Goal: Transaction & Acquisition: Purchase product/service

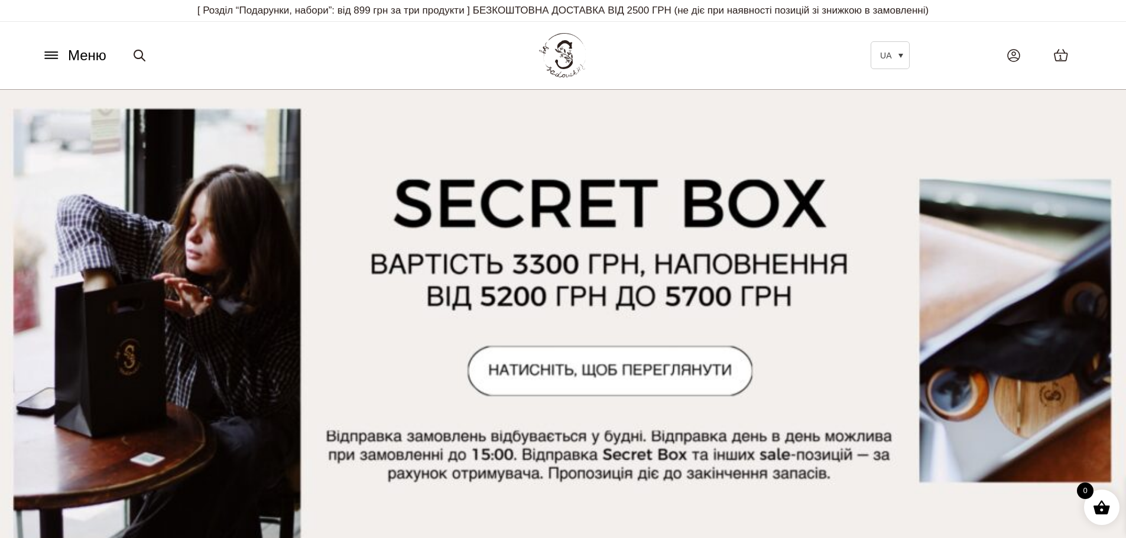
click at [45, 63] on button "Меню" at bounding box center [73, 55] width 71 height 22
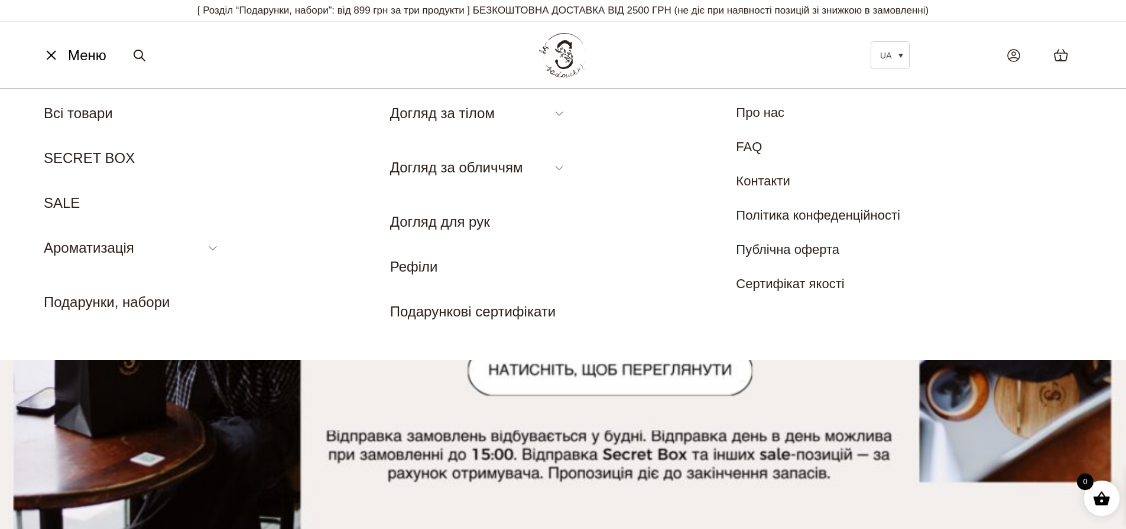
click at [54, 56] on icon at bounding box center [51, 56] width 12 height 0
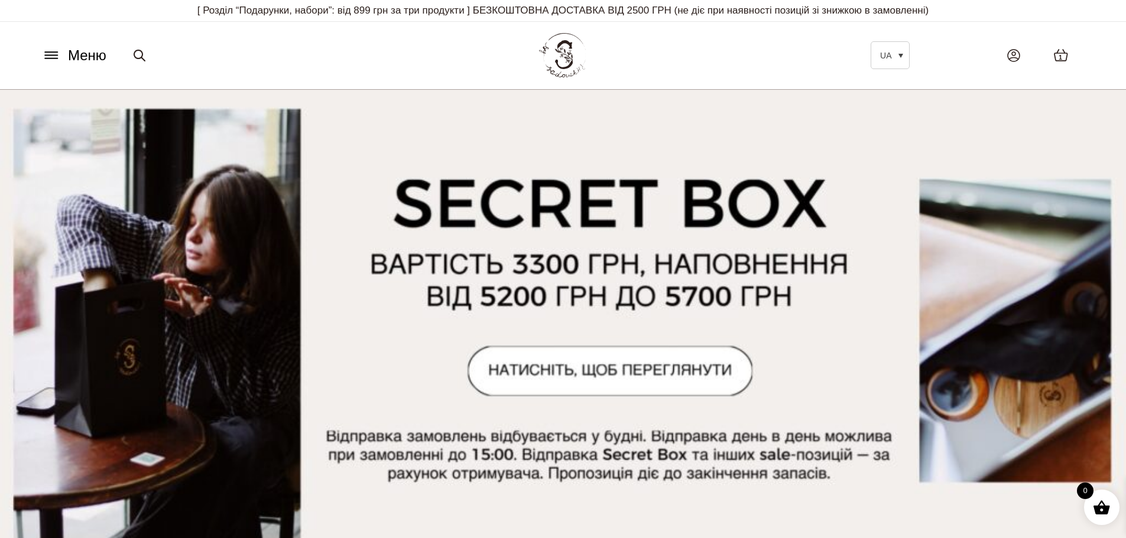
click at [143, 57] on icon at bounding box center [139, 55] width 14 height 14
click at [373, 62] on div "Меню UA EN Всі товари SECRET BOX SALE Ароматизація Аромадифузор Спрей для текст…" at bounding box center [252, 55] width 444 height 22
click at [60, 63] on button "Меню" at bounding box center [73, 55] width 71 height 22
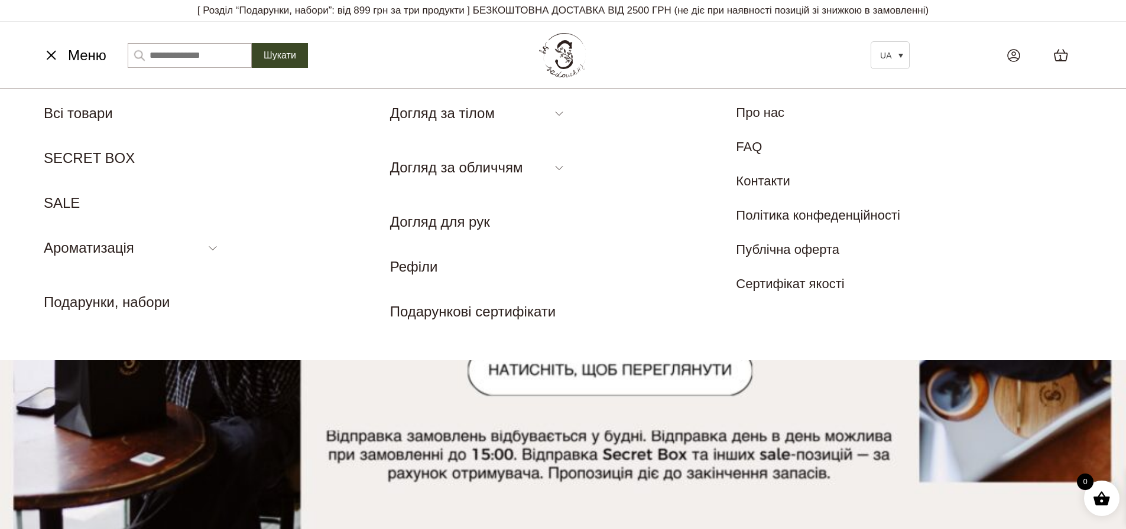
click at [431, 69] on div "Меню UA EN Всі товари SECRET BOX SALE Ароматизація Аромадифузор Спрей для текст…" at bounding box center [563, 55] width 1067 height 54
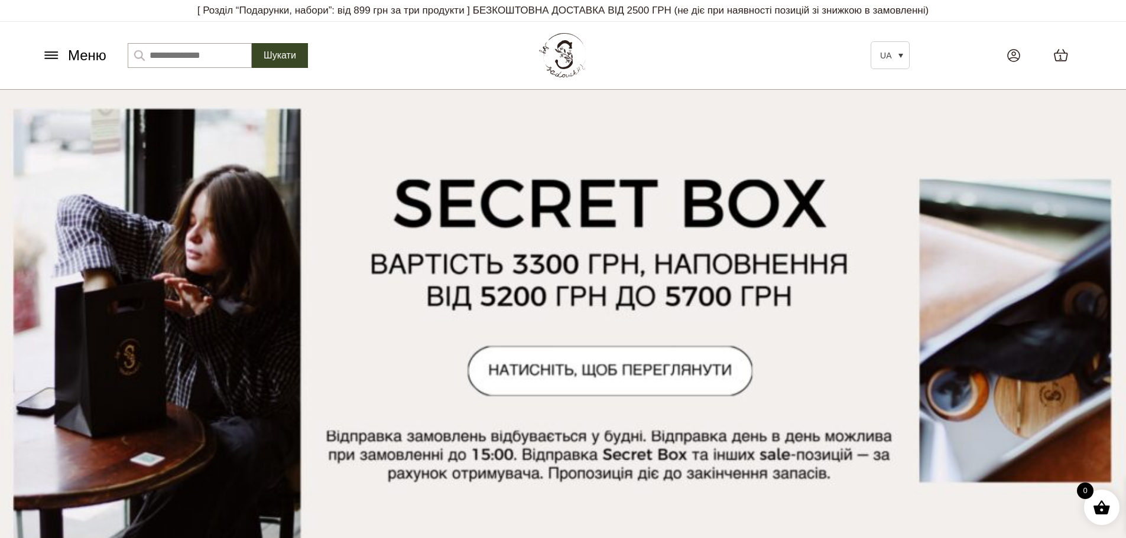
click at [66, 57] on button "Меню" at bounding box center [73, 55] width 71 height 22
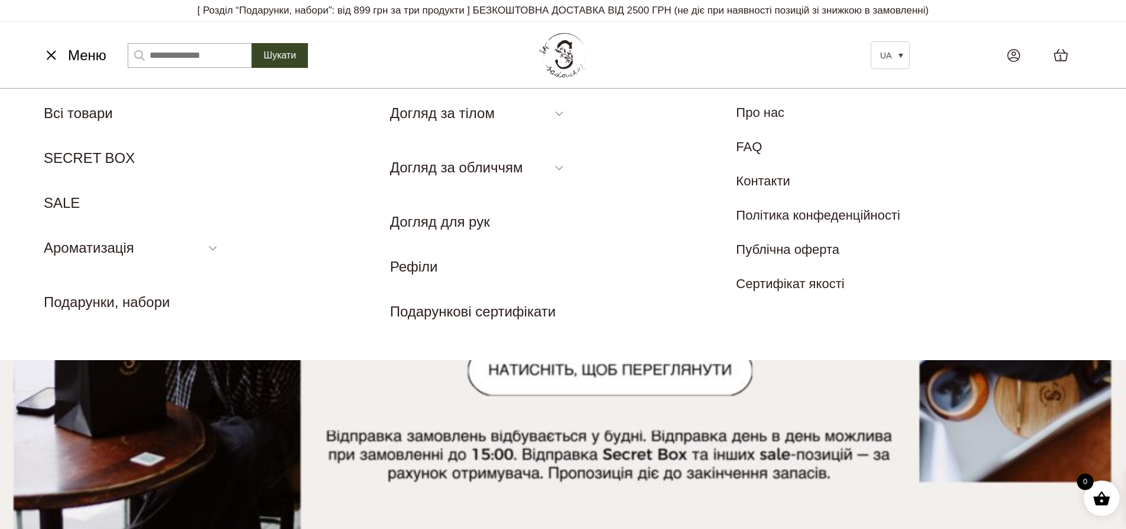
click at [418, 62] on div "Меню UA EN Всі товари SECRET BOX SALE Ароматизація Аромадифузор Спрей для текст…" at bounding box center [563, 55] width 1067 height 54
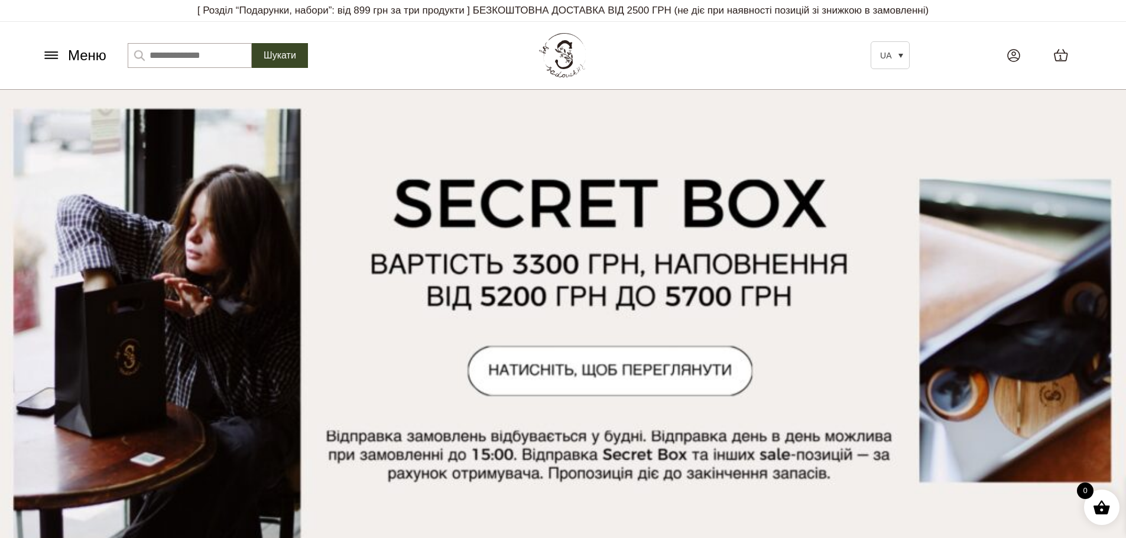
click at [1051, 58] on link "1" at bounding box center [1060, 55] width 39 height 37
click at [1073, 59] on link "1" at bounding box center [1060, 55] width 39 height 37
click at [47, 63] on button "Меню" at bounding box center [73, 55] width 71 height 22
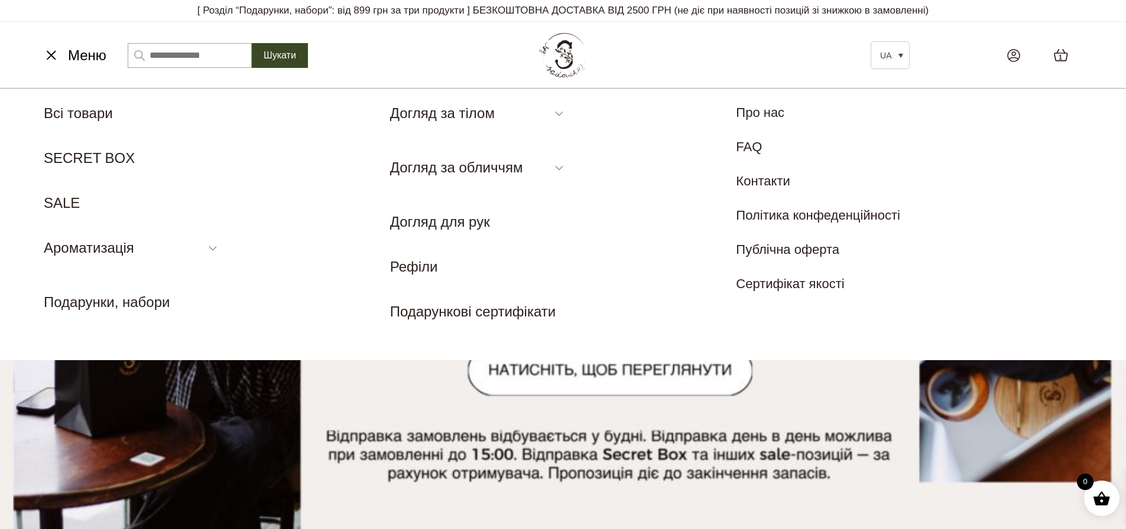
click at [47, 63] on button "Меню" at bounding box center [73, 55] width 71 height 22
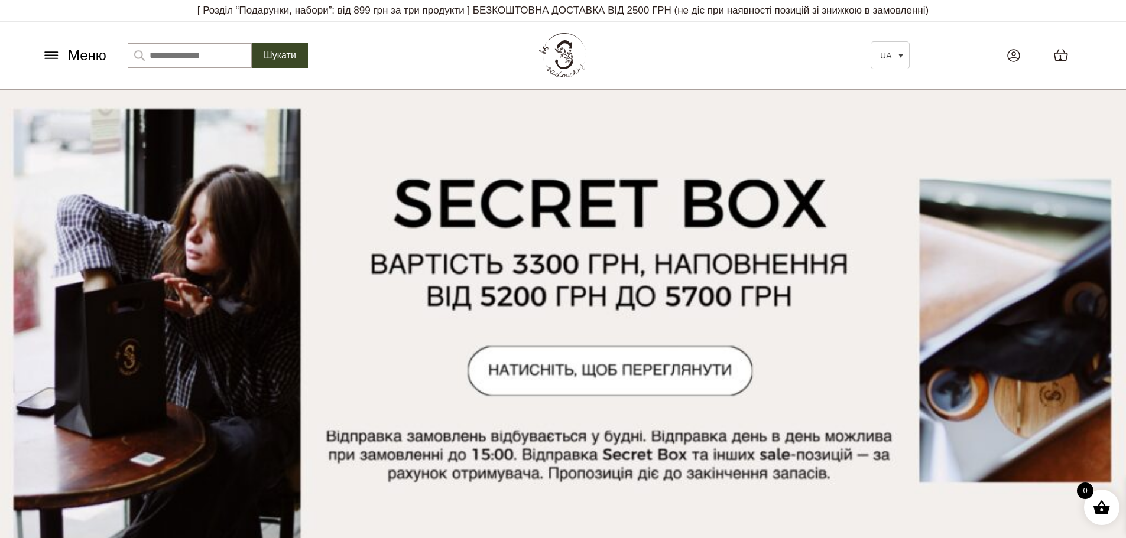
click at [47, 63] on button "Меню" at bounding box center [73, 55] width 71 height 22
